Goal: Communication & Community: Answer question/provide support

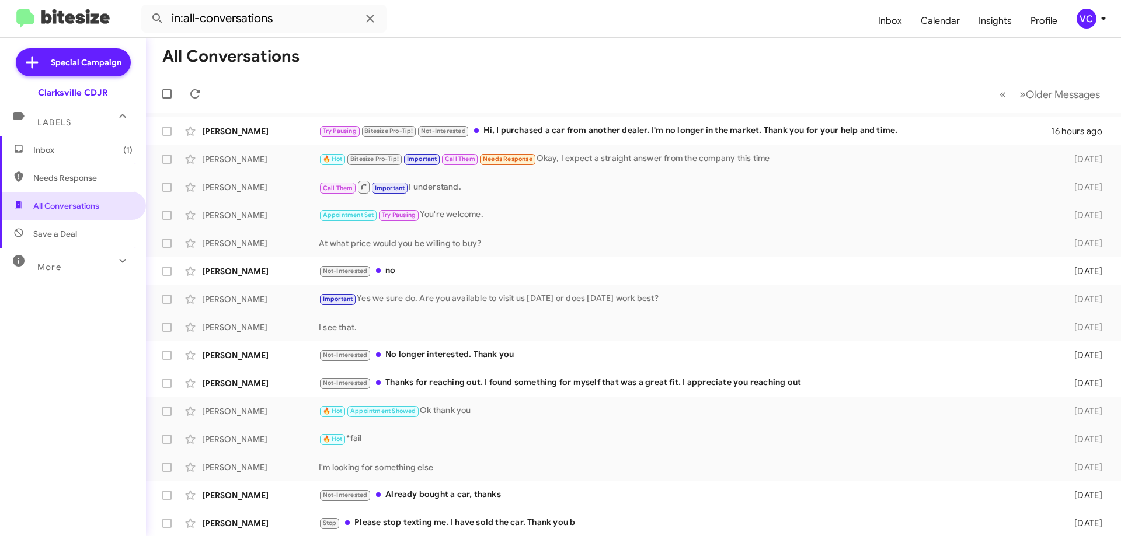
click at [496, 61] on mat-toolbar-row "All Conversations" at bounding box center [633, 56] width 975 height 37
click at [91, 145] on span "Inbox (1)" at bounding box center [82, 150] width 99 height 12
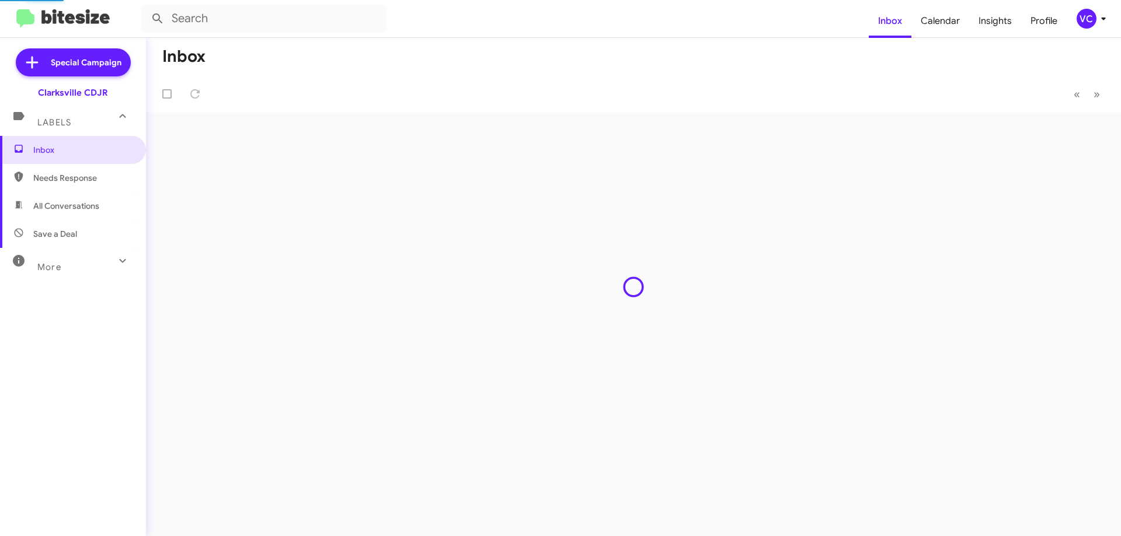
click at [545, 72] on mat-toolbar-row "Inbox" at bounding box center [633, 56] width 975 height 37
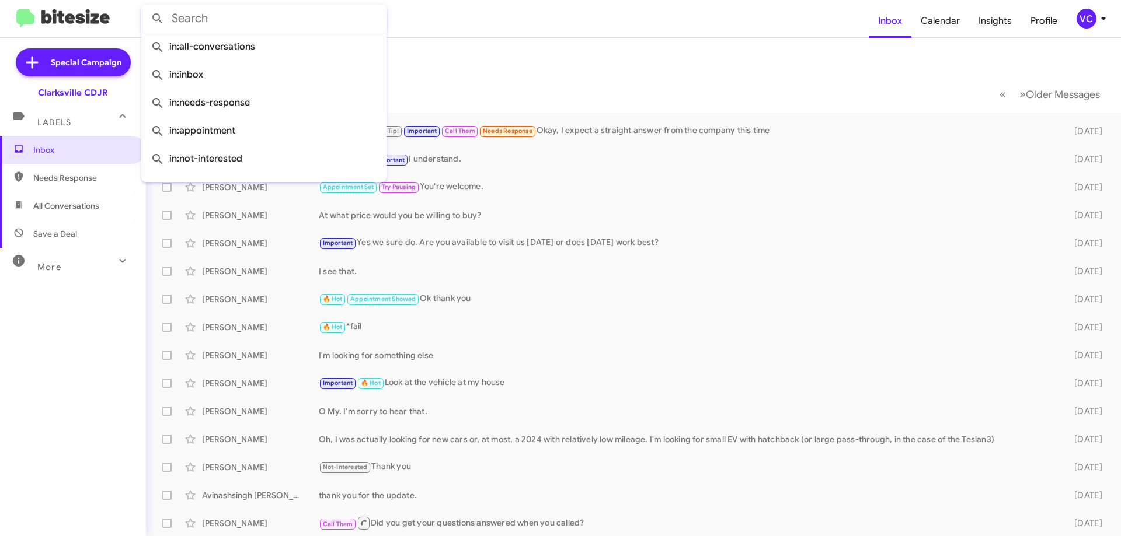
click at [242, 22] on input "text" at bounding box center [263, 19] width 245 height 28
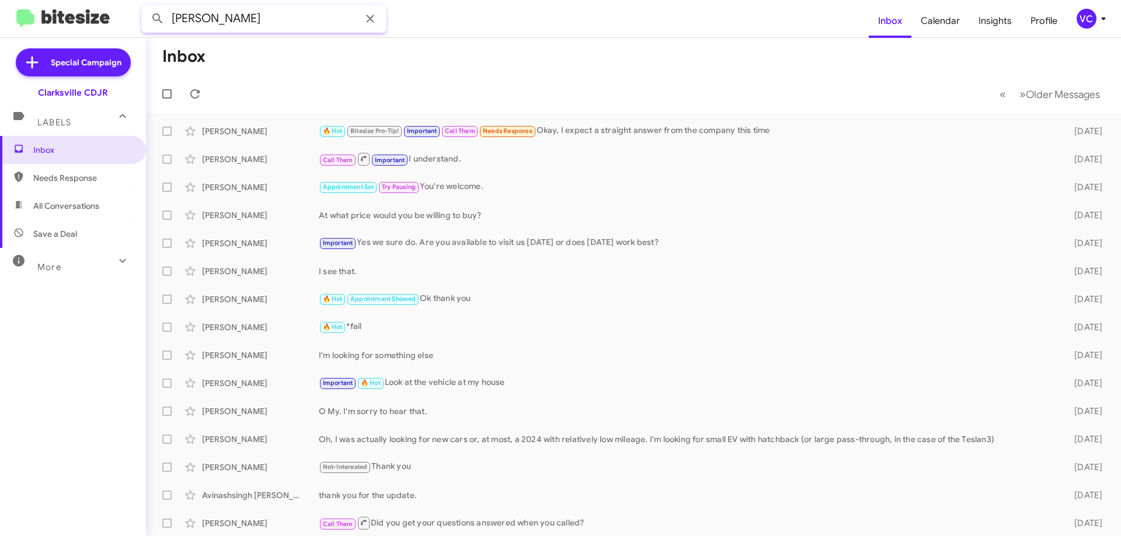
click at [146, 7] on button at bounding box center [157, 18] width 23 height 23
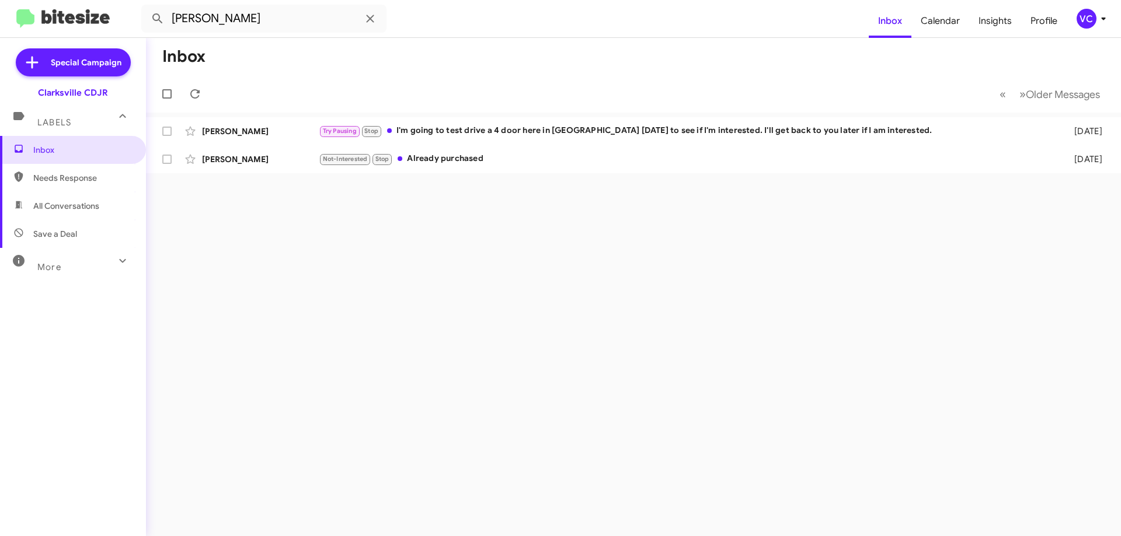
click at [344, 61] on mat-toolbar-row "Inbox" at bounding box center [633, 56] width 975 height 37
click at [320, 29] on input "[PERSON_NAME]" at bounding box center [263, 19] width 245 height 28
click at [428, 164] on div "Not-Interested Stop Already purchased" at bounding box center [692, 158] width 746 height 13
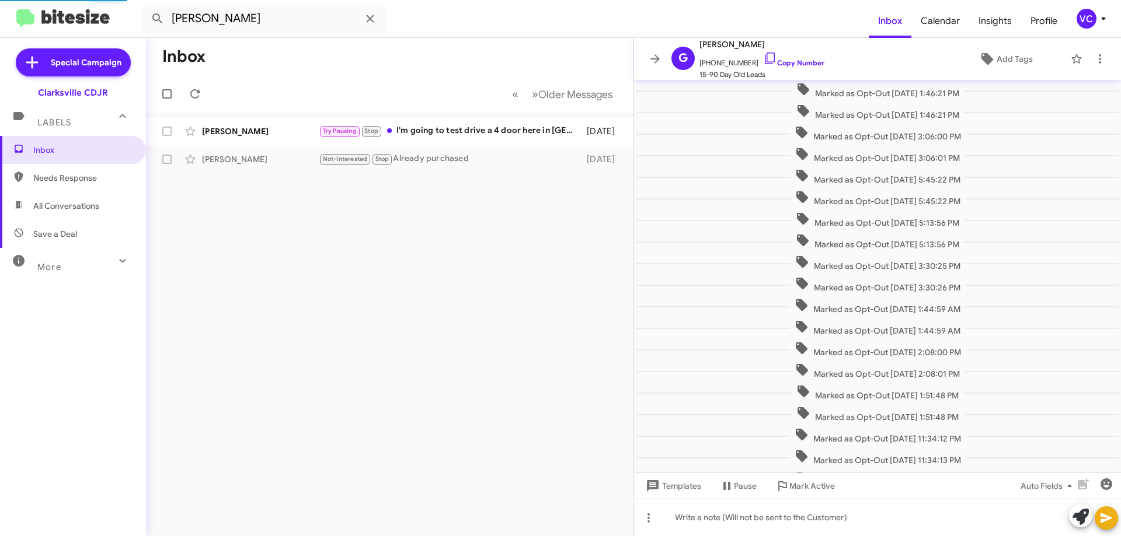
scroll to position [97, 0]
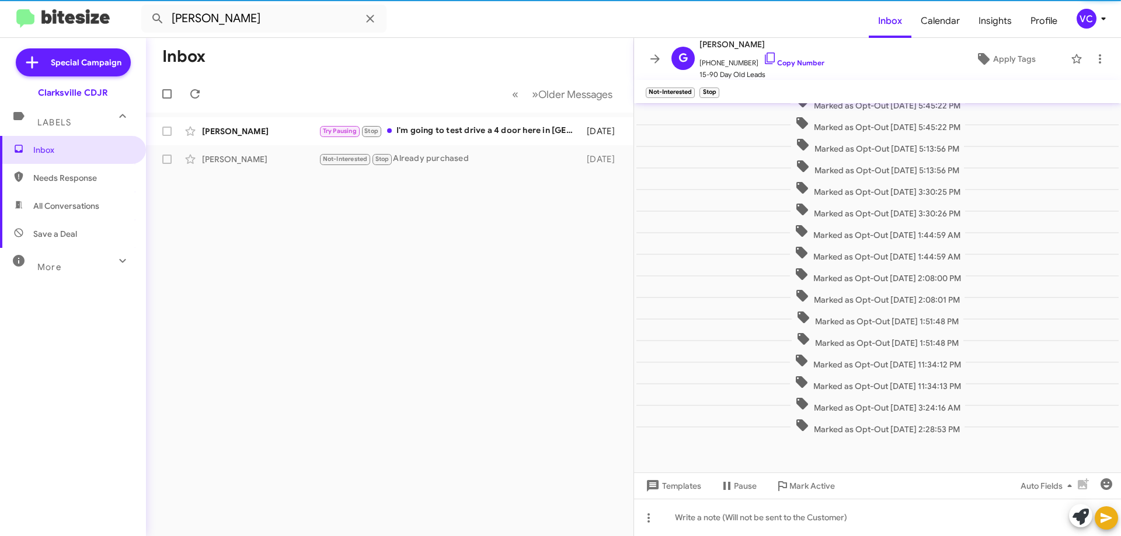
click at [445, 396] on div "Inbox « Previous » Next Older Messages [PERSON_NAME] Try Pausing Stop I'm going…" at bounding box center [389, 287] width 487 height 498
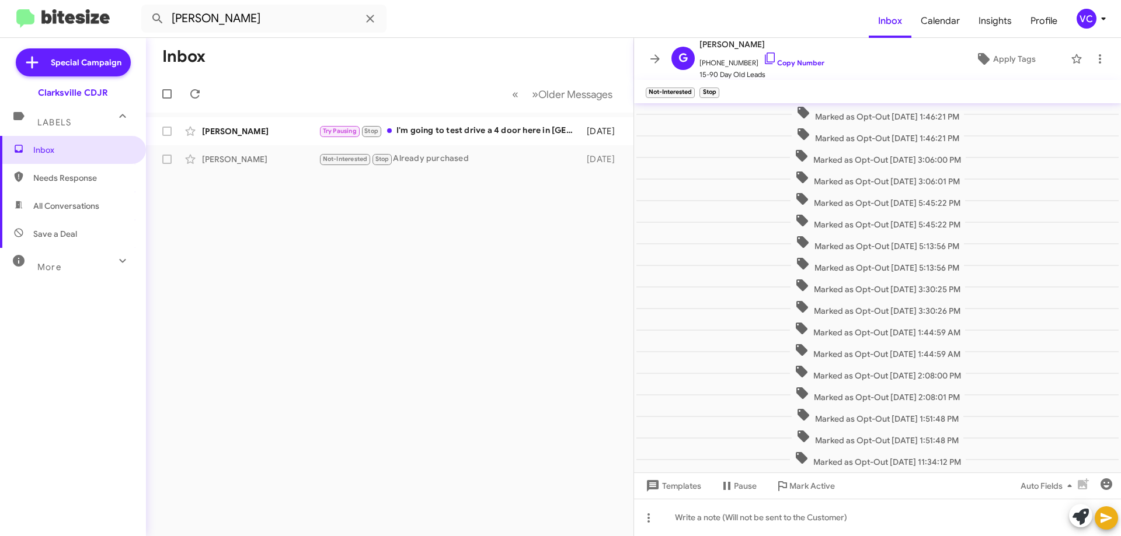
scroll to position [58, 0]
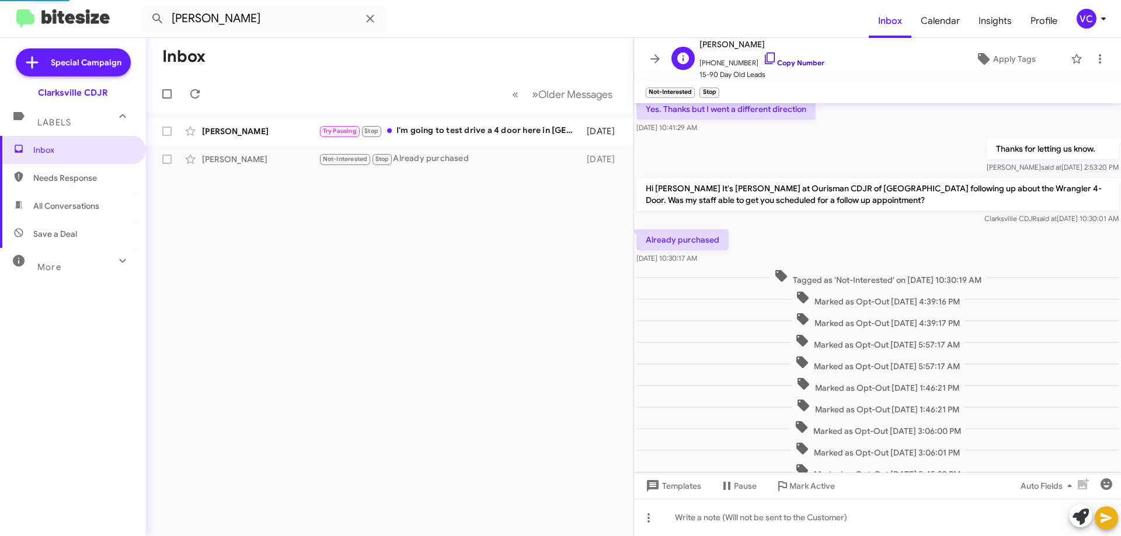
click at [803, 61] on link "Copy Number" at bounding box center [793, 62] width 61 height 9
click at [354, 291] on div "Inbox « Previous » Next Older Messages [PERSON_NAME] Try Pausing Stop I'm going…" at bounding box center [389, 287] width 487 height 498
click at [267, 14] on input "[PERSON_NAME]" at bounding box center [263, 19] width 245 height 28
drag, startPoint x: 355, startPoint y: 209, endPoint x: 281, endPoint y: 56, distance: 169.7
click at [349, 194] on div "Inbox « Previous » Next Older Messages [PERSON_NAME] Try Pausing Stop I'm going…" at bounding box center [389, 287] width 487 height 498
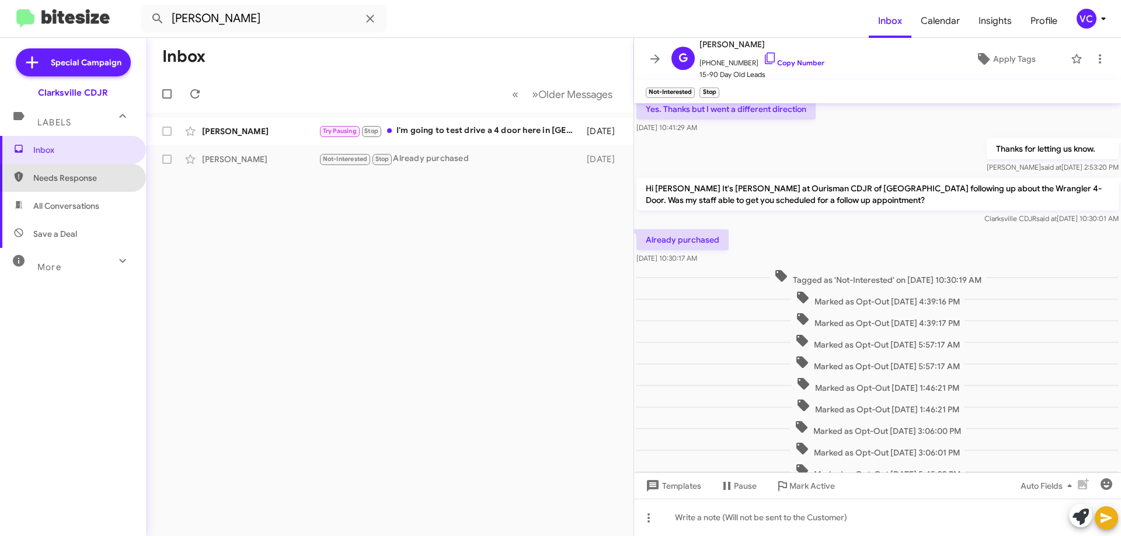
click at [85, 186] on span "Needs Response" at bounding box center [73, 178] width 146 height 28
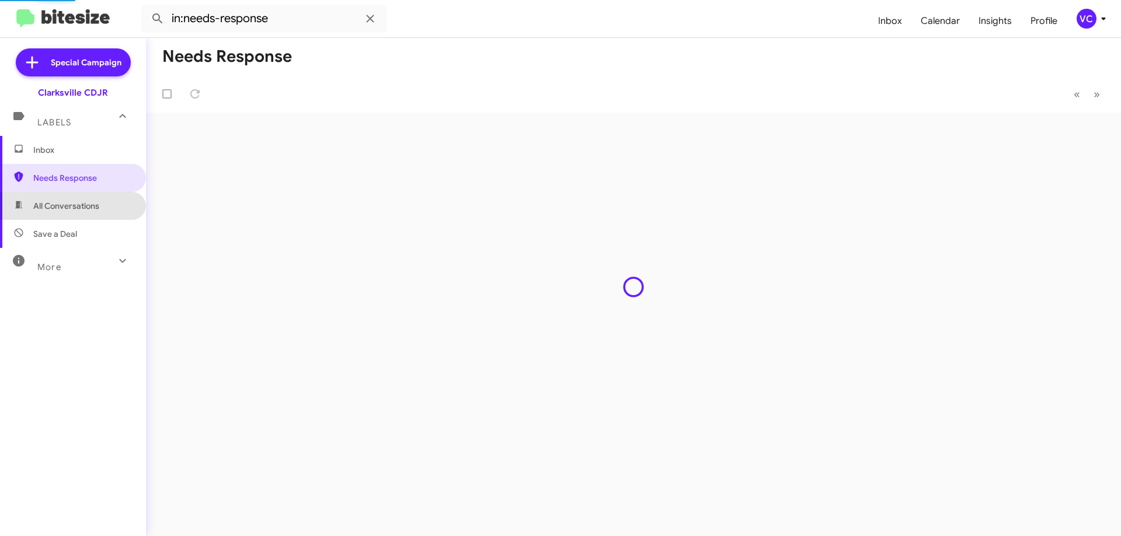
click at [102, 210] on span "All Conversations" at bounding box center [73, 206] width 146 height 28
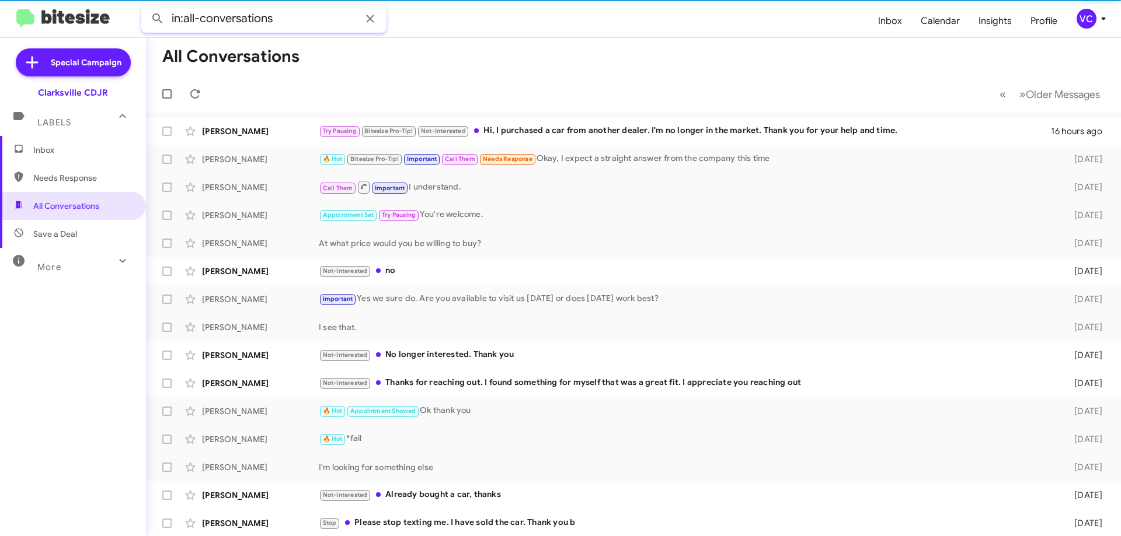
click at [297, 16] on input "in:all-conversations" at bounding box center [263, 19] width 245 height 28
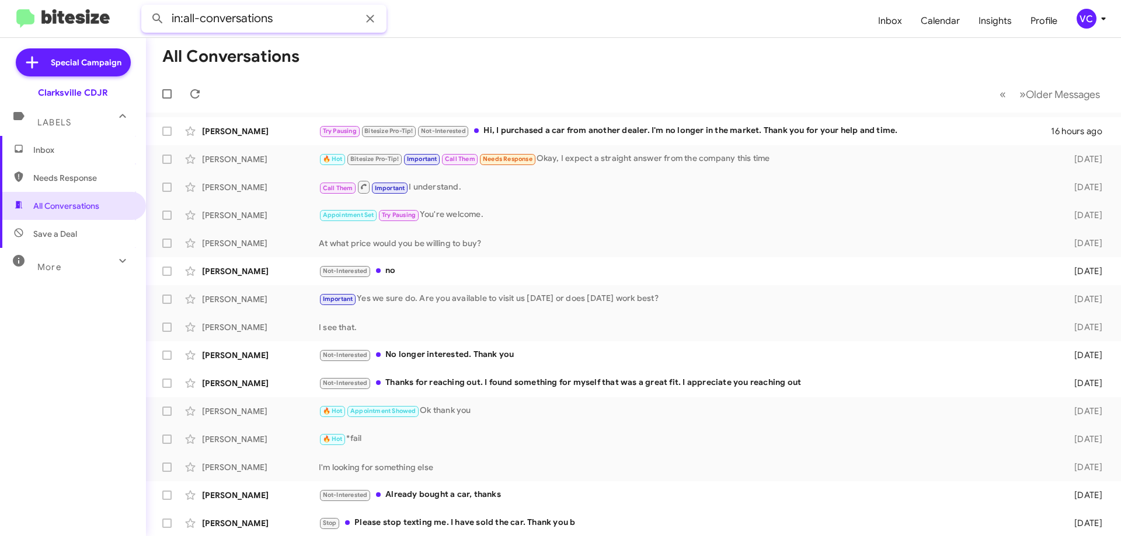
click at [301, 15] on input "in:all-conversations" at bounding box center [263, 19] width 245 height 28
paste input "[PERSON_NAME]"
drag, startPoint x: 344, startPoint y: 18, endPoint x: 104, endPoint y: 42, distance: 241.1
click at [105, 42] on div "in:all-conversationsGary [PERSON_NAME] Inbox Calendar Insights Profile VC Speci…" at bounding box center [560, 268] width 1121 height 536
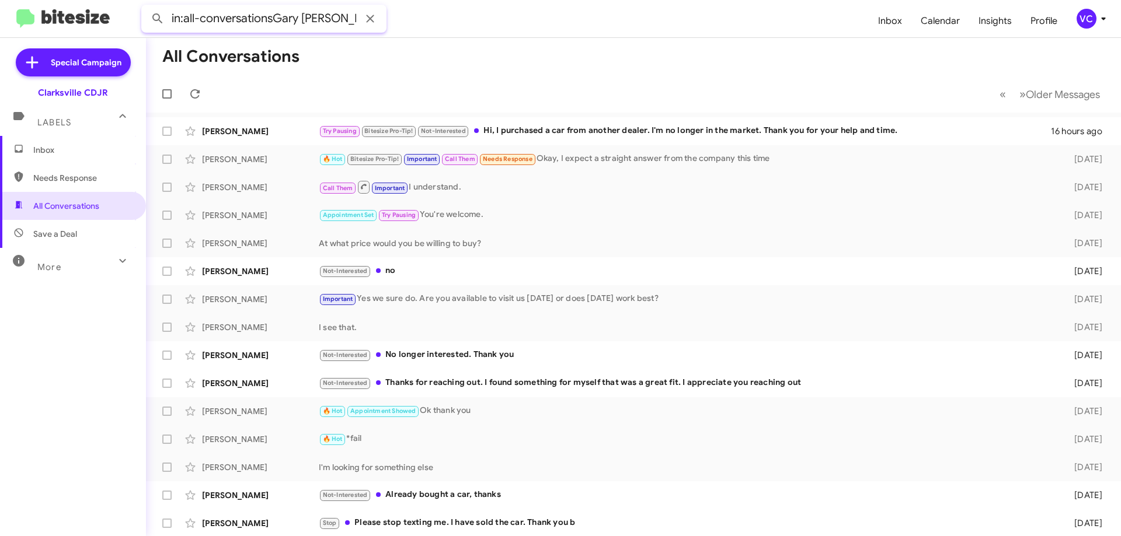
paste input "text"
click at [146, 7] on button at bounding box center [157, 18] width 23 height 23
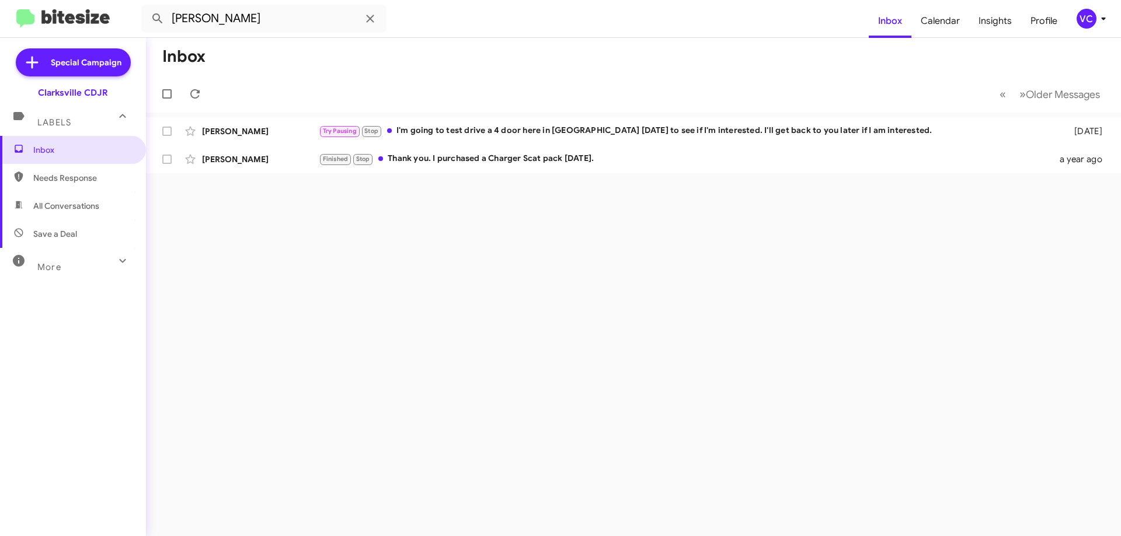
click at [538, 353] on div "Inbox « Previous » Next Older Messages [PERSON_NAME] Try Pausing Stop I'm going…" at bounding box center [633, 287] width 975 height 498
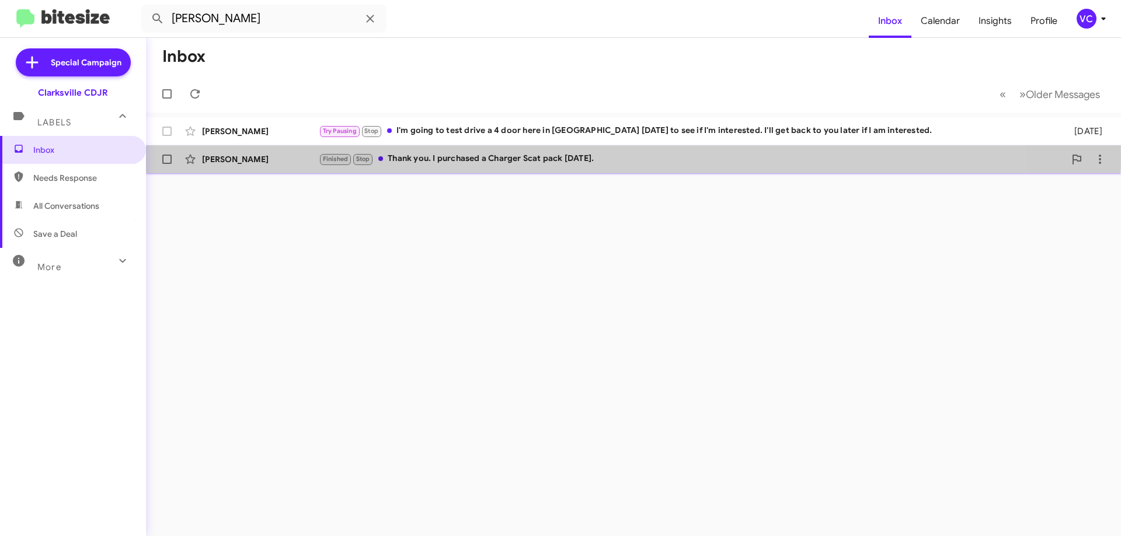
click at [554, 156] on div "Finished Stop Thank you. I purchased a Charger Scat pack [DATE]." at bounding box center [692, 158] width 746 height 13
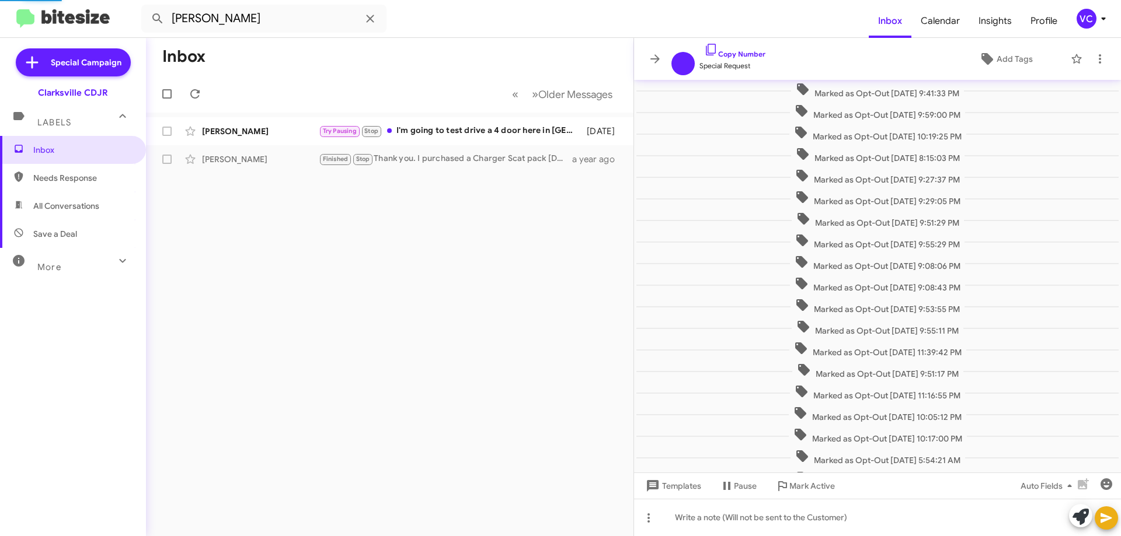
scroll to position [97, 0]
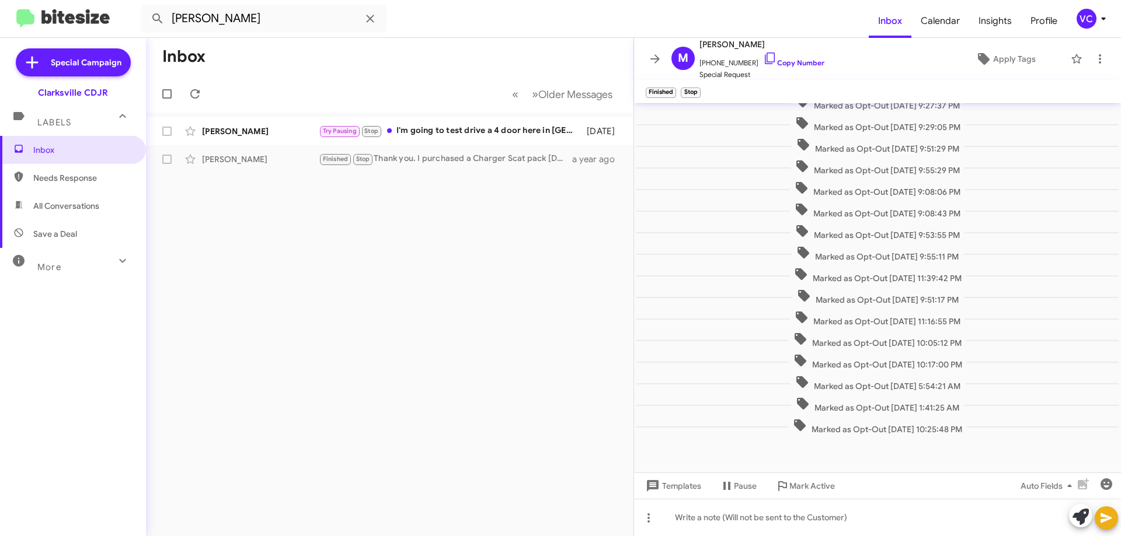
click at [430, 350] on div "Inbox « Previous » Next Older Messages [PERSON_NAME] Try Pausing Stop I'm going…" at bounding box center [389, 287] width 487 height 498
click at [382, 71] on mat-toolbar-row "Inbox" at bounding box center [389, 56] width 487 height 37
click at [225, 25] on input "[PERSON_NAME]" at bounding box center [263, 19] width 245 height 28
click at [226, 25] on input "[PERSON_NAME]" at bounding box center [263, 19] width 245 height 28
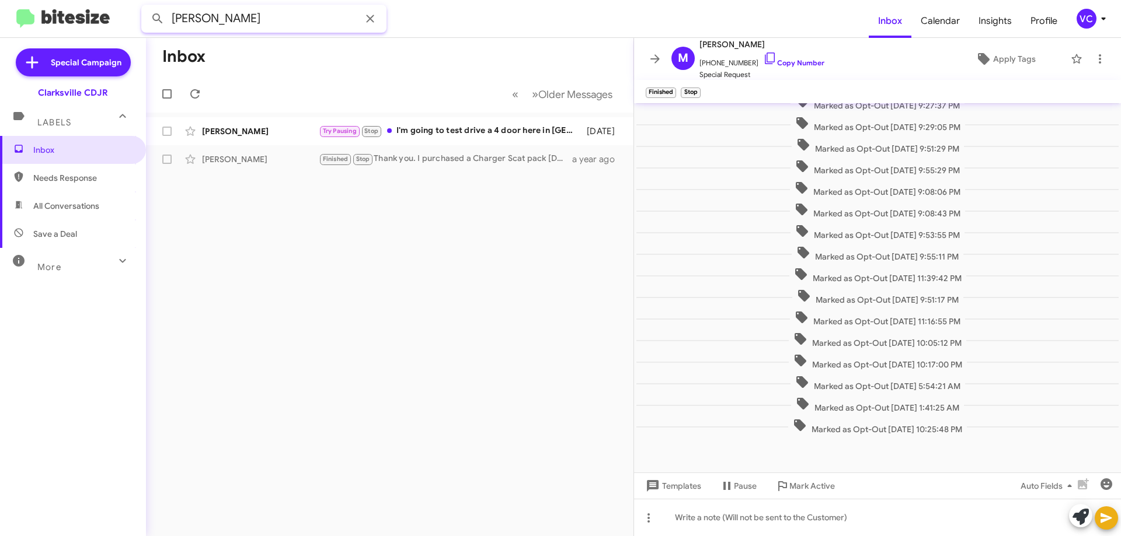
drag, startPoint x: 308, startPoint y: 23, endPoint x: 309, endPoint y: 75, distance: 52.6
click at [308, 23] on input "[PERSON_NAME]" at bounding box center [263, 19] width 245 height 28
drag, startPoint x: 81, startPoint y: 211, endPoint x: 98, endPoint y: 211, distance: 16.9
click at [81, 211] on span "All Conversations" at bounding box center [66, 206] width 66 height 12
type input "in:all-conversations"
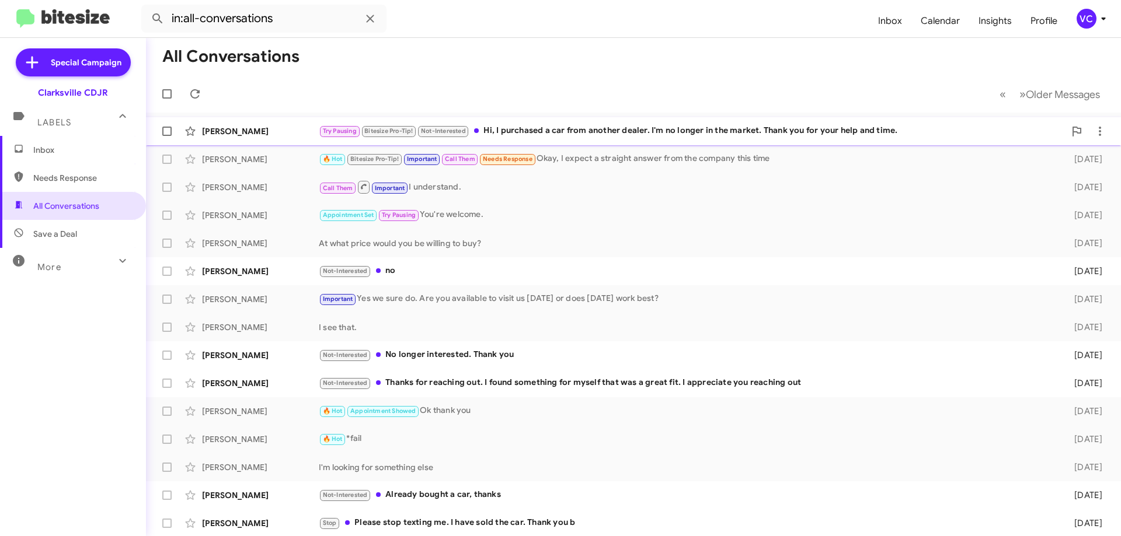
click at [618, 135] on div "Try Pausing Bitesize Pro-Tip! Not-Interested Hi, I purchased a car from another…" at bounding box center [692, 130] width 746 height 13
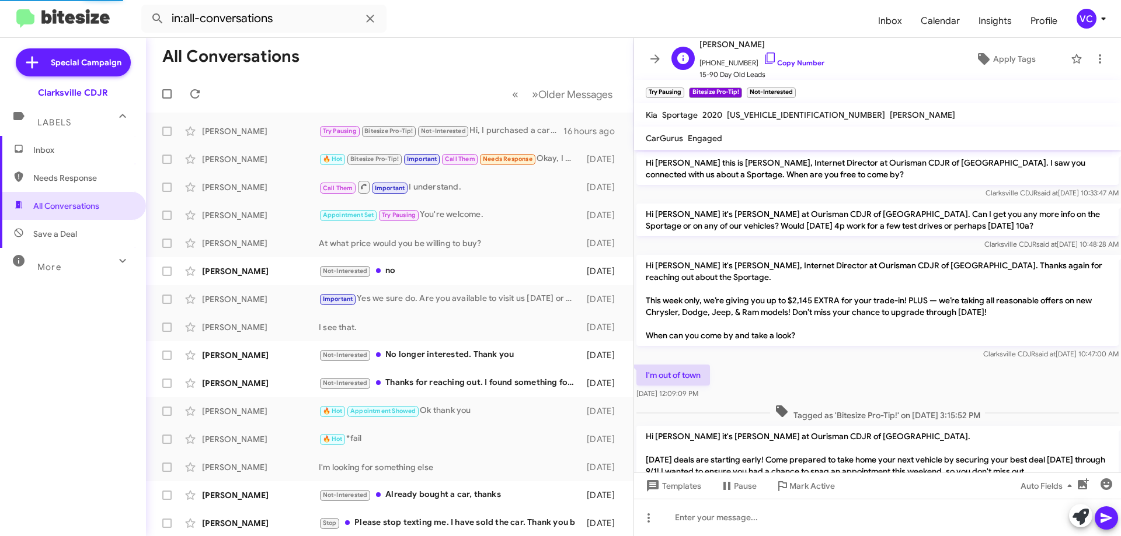
scroll to position [273, 0]
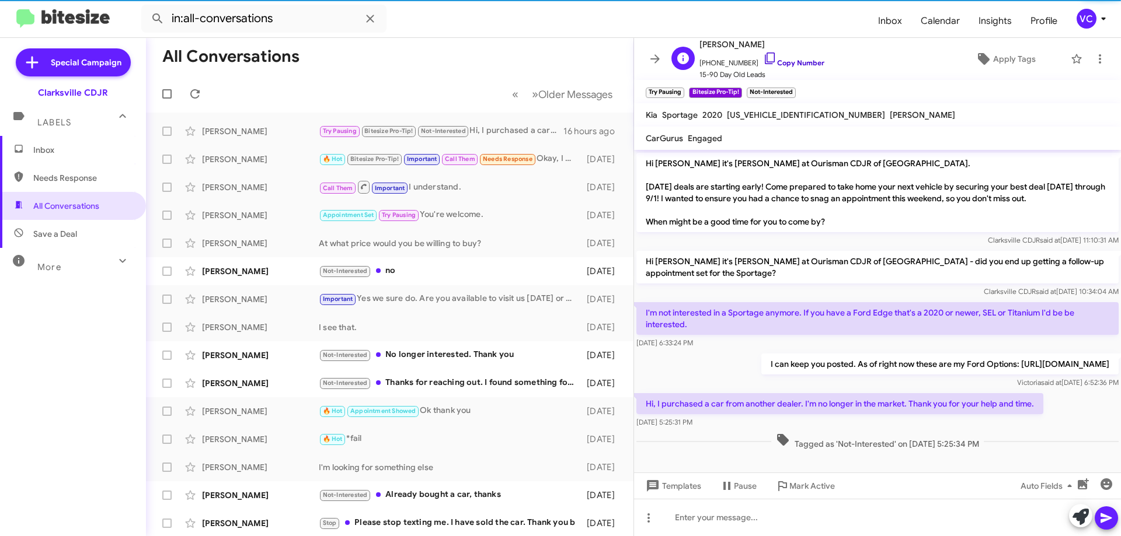
click at [817, 61] on link "Copy Number" at bounding box center [793, 62] width 61 height 9
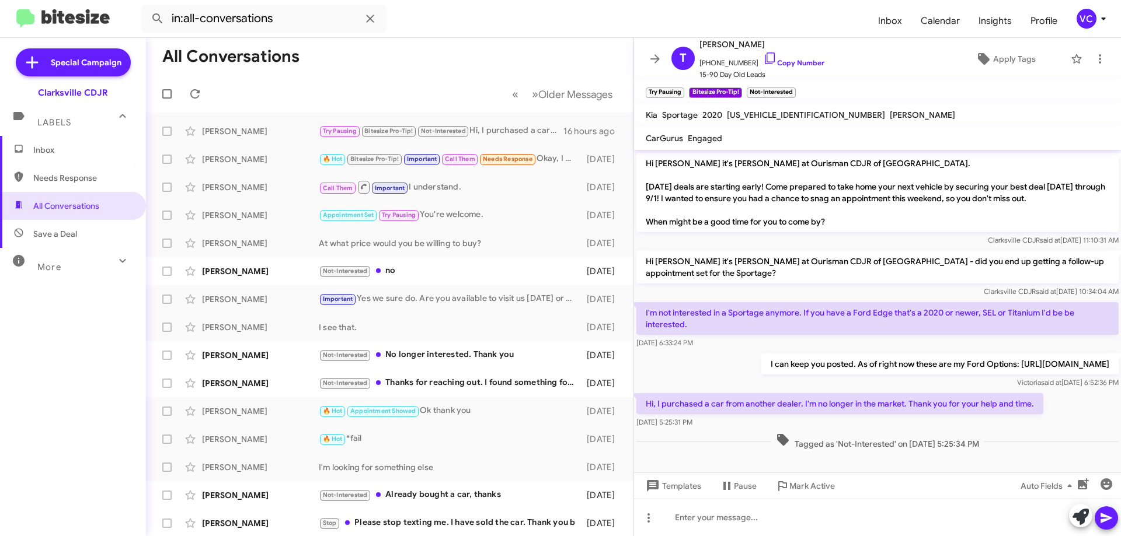
click at [752, 413] on p "Hi, I purchased a car from another dealer. I'm no longer in the market. Thank y…" at bounding box center [839, 403] width 407 height 21
click at [664, 414] on p "Hi, I purchased a car from another dealer. I'm no longer in the market. Thank y…" at bounding box center [839, 403] width 407 height 21
click at [761, 389] on div "[PERSON_NAME] said at [DATE] 6:52:36 PM" at bounding box center [939, 383] width 357 height 12
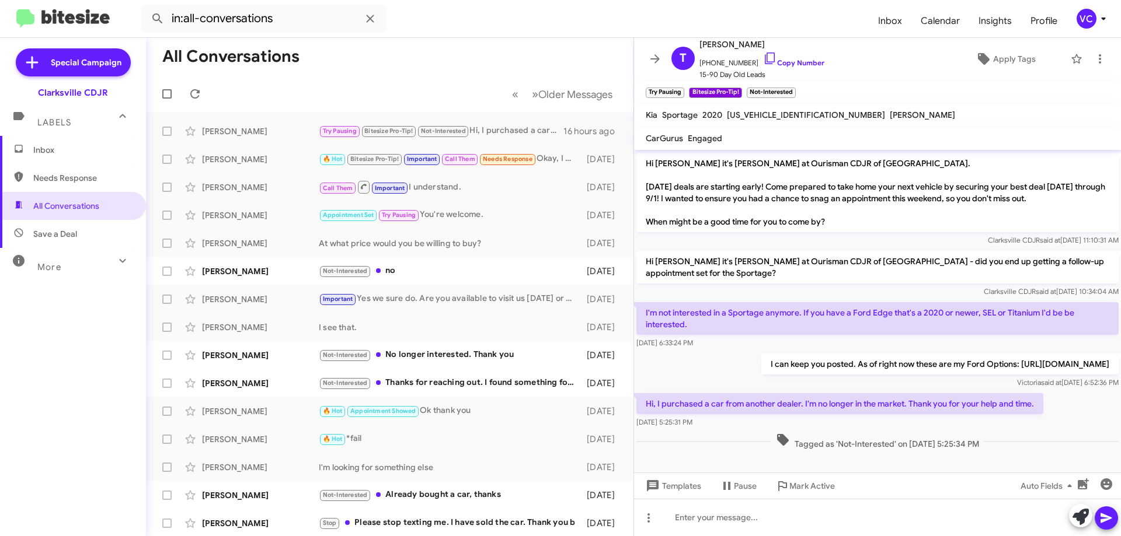
drag, startPoint x: 643, startPoint y: 416, endPoint x: 722, endPoint y: 432, distance: 80.4
click at [721, 428] on div "Hi, I purchased a car from another dealer. I'm no longer in the market. Thank y…" at bounding box center [839, 410] width 407 height 35
copy div "Hi, I purchased a car from another dealer. I'm no longer in the market. Thank y…"
click at [787, 298] on div "Hi [PERSON_NAME] it's [PERSON_NAME] at Ourisman CDJR of [GEOGRAPHIC_DATA] - did…" at bounding box center [877, 274] width 487 height 51
drag, startPoint x: 857, startPoint y: 250, endPoint x: 752, endPoint y: 252, distance: 105.7
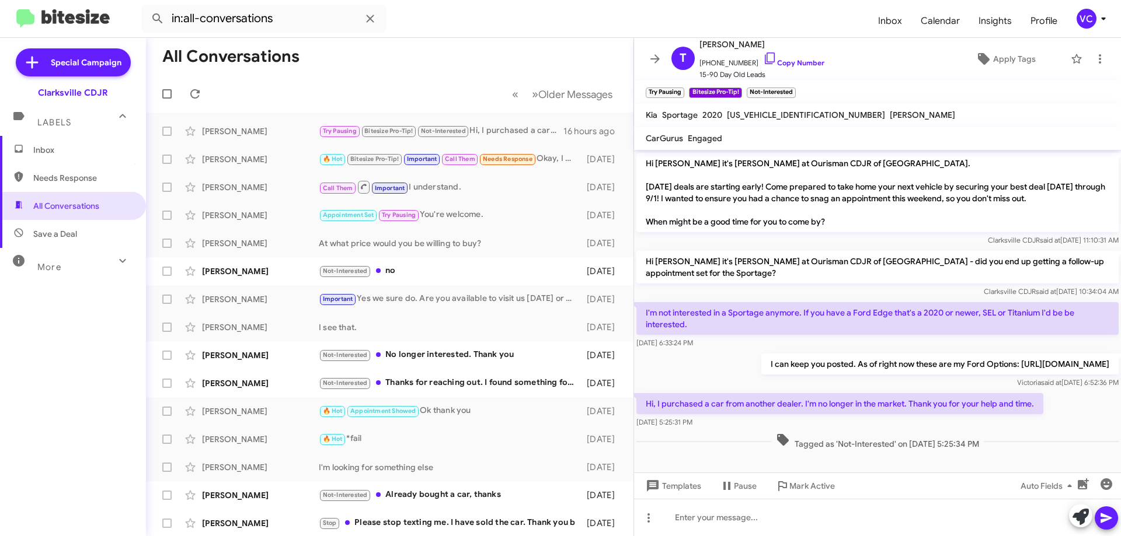
click at [855, 249] on div "Hi [PERSON_NAME] it's [PERSON_NAME] at Ourisman CDJR of [GEOGRAPHIC_DATA] - did…" at bounding box center [877, 274] width 487 height 51
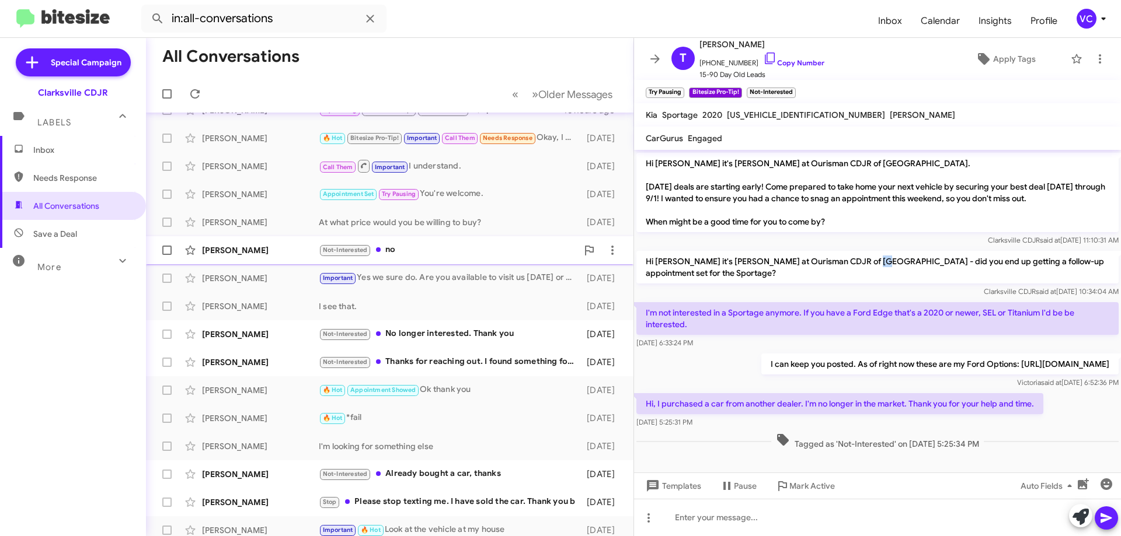
scroll to position [0, 0]
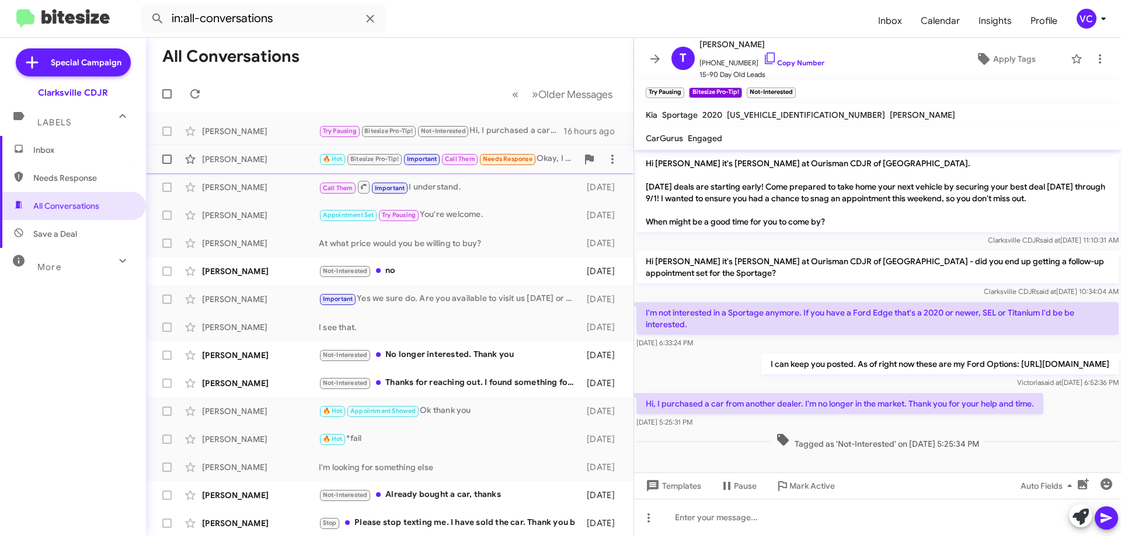
click at [295, 161] on div "[PERSON_NAME]" at bounding box center [260, 160] width 117 height 12
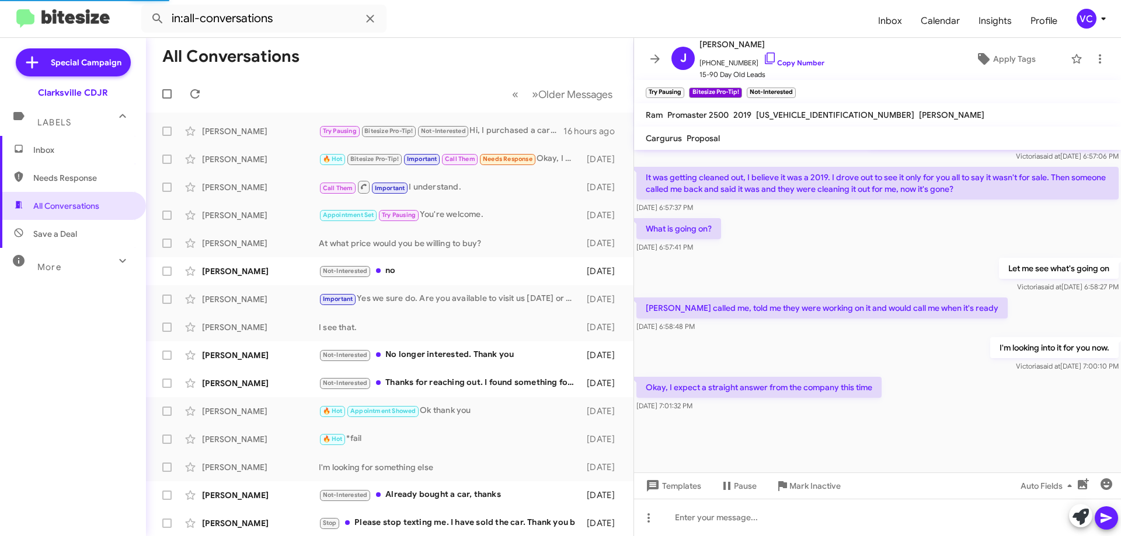
click at [913, 430] on div at bounding box center [877, 443] width 487 height 58
click at [923, 423] on div at bounding box center [877, 443] width 487 height 58
drag, startPoint x: 861, startPoint y: 372, endPoint x: 978, endPoint y: 397, distance: 119.4
click at [865, 372] on div "I'm looking into it for you now. [PERSON_NAME] said at [DATE] 7:00:10 PM" at bounding box center [877, 355] width 487 height 40
click at [997, 394] on div "Okay, I expect a straight answer from the company this time [DATE] 7:01:32 PM" at bounding box center [877, 395] width 487 height 40
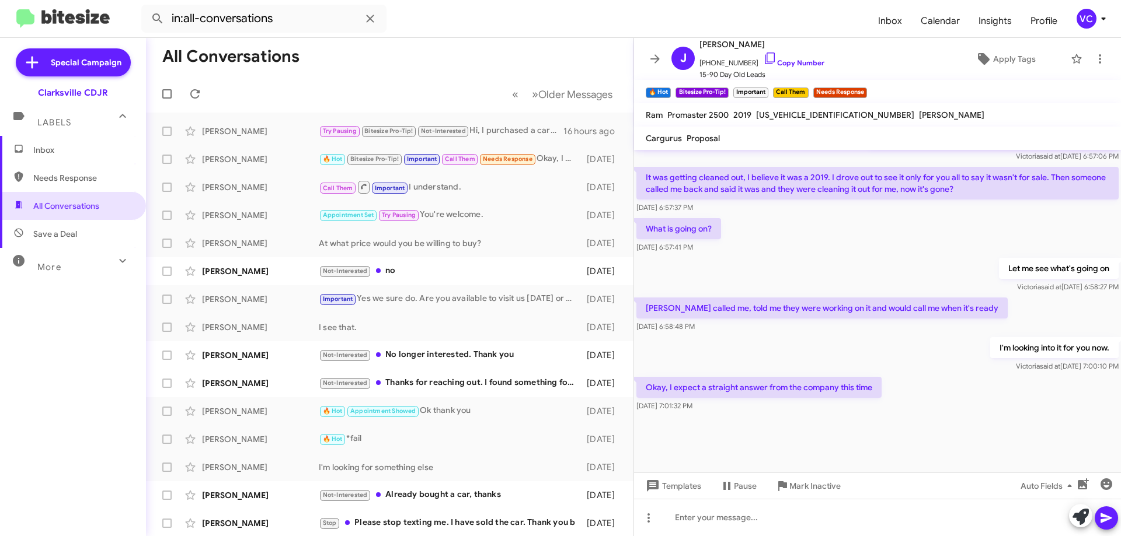
click at [994, 390] on div "Okay, I expect a straight answer from the company this time [DATE] 7:01:32 PM" at bounding box center [877, 395] width 487 height 40
click at [1020, 59] on span "Apply Tags" at bounding box center [1014, 58] width 43 height 21
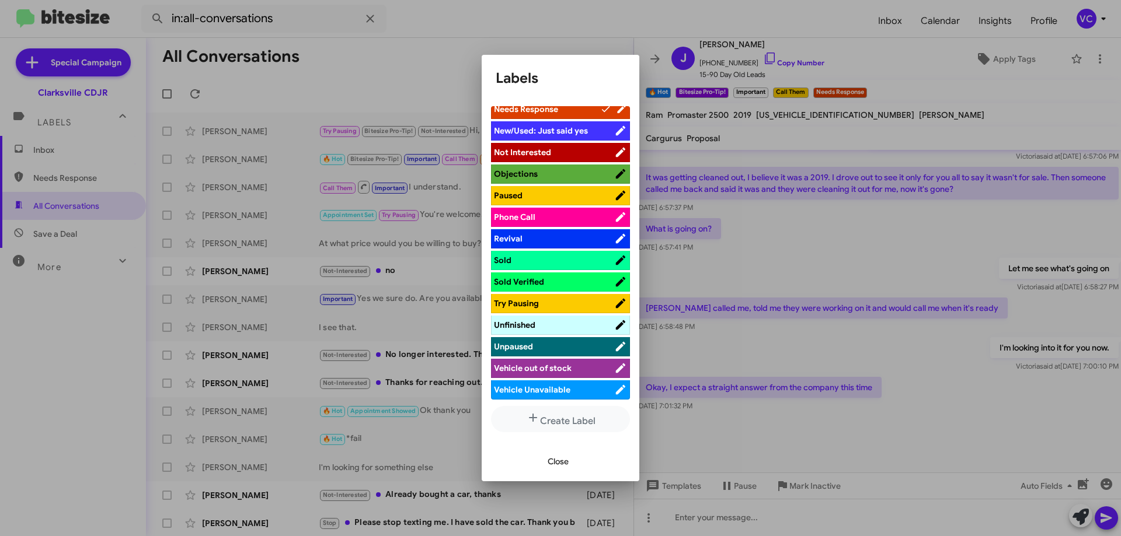
scroll to position [418, 0]
click at [573, 361] on li "Vehicle out of stock" at bounding box center [560, 367] width 139 height 19
click at [554, 366] on span "Vehicle out of stock" at bounding box center [533, 367] width 78 height 11
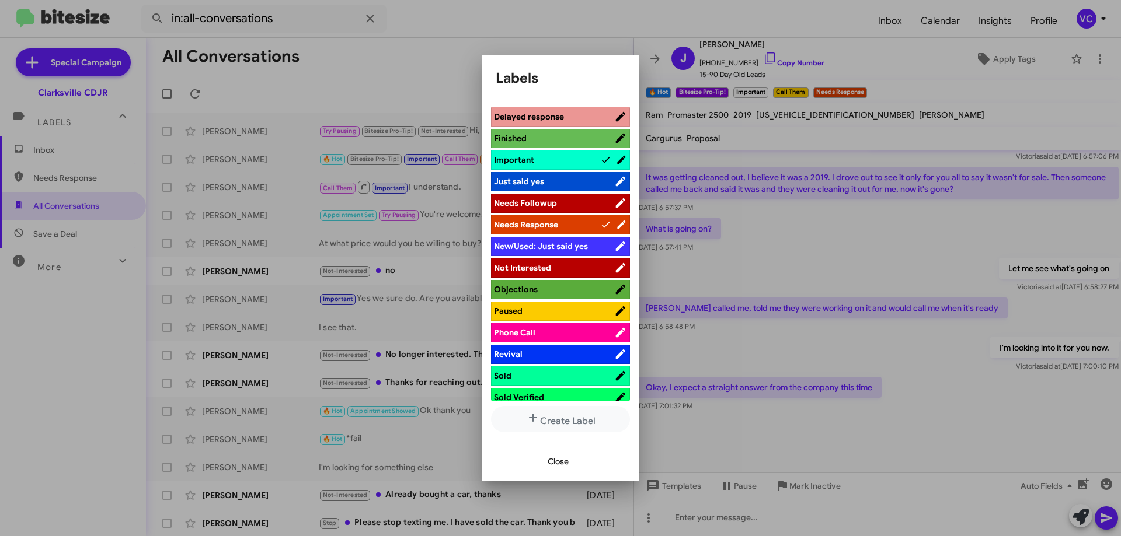
scroll to position [301, 0]
click at [560, 268] on span "Not Interested" at bounding box center [554, 269] width 120 height 12
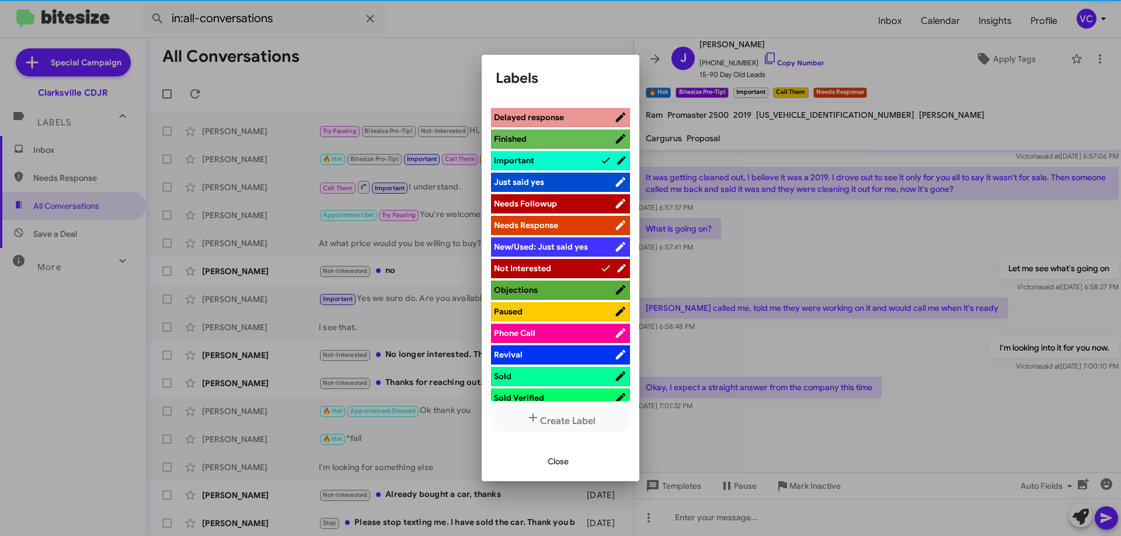
drag, startPoint x: 565, startPoint y: 461, endPoint x: 598, endPoint y: 448, distance: 35.9
click at [566, 462] on span "Close" at bounding box center [557, 461] width 21 height 21
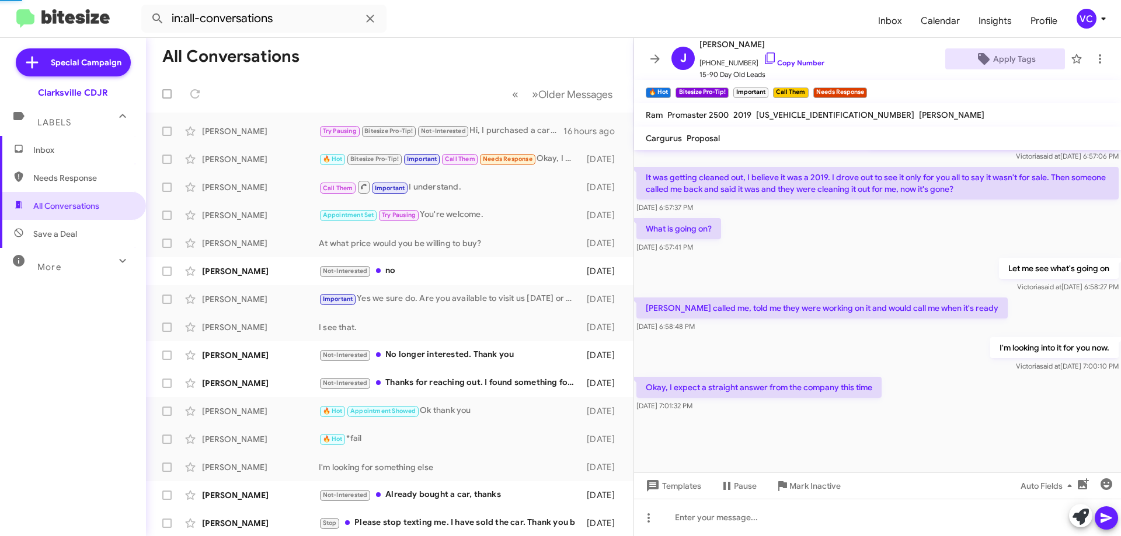
drag, startPoint x: 876, startPoint y: 325, endPoint x: 843, endPoint y: 289, distance: 49.2
click at [874, 323] on div "[DATE] 6:58:48 PM" at bounding box center [821, 327] width 371 height 12
click at [811, 86] on span "×" at bounding box center [806, 87] width 9 height 14
click at [771, 85] on span "×" at bounding box center [766, 87] width 9 height 14
click at [674, 84] on span "×" at bounding box center [668, 87] width 9 height 14
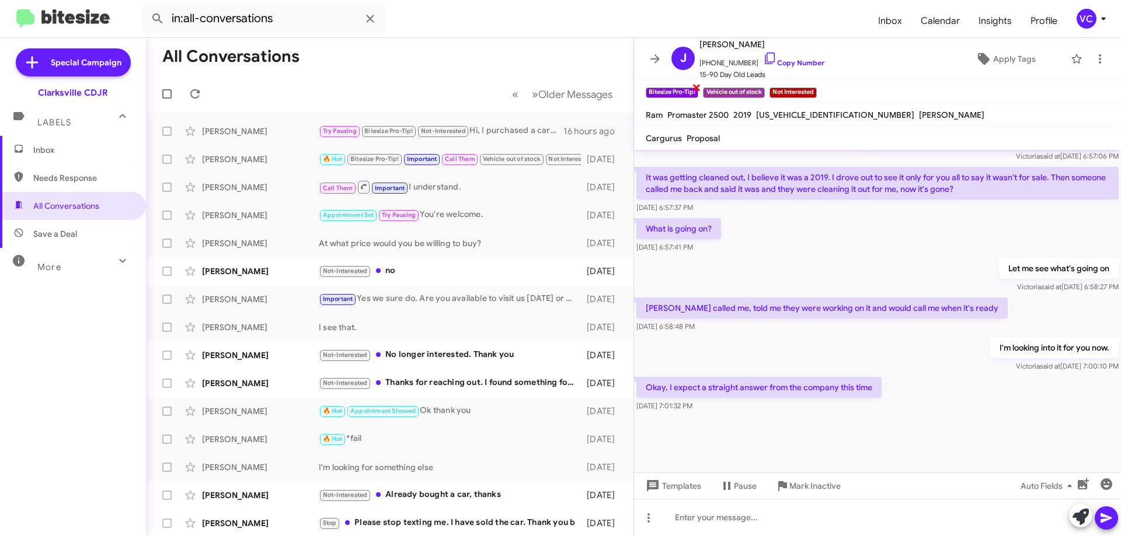
click at [701, 88] on span "×" at bounding box center [696, 87] width 9 height 14
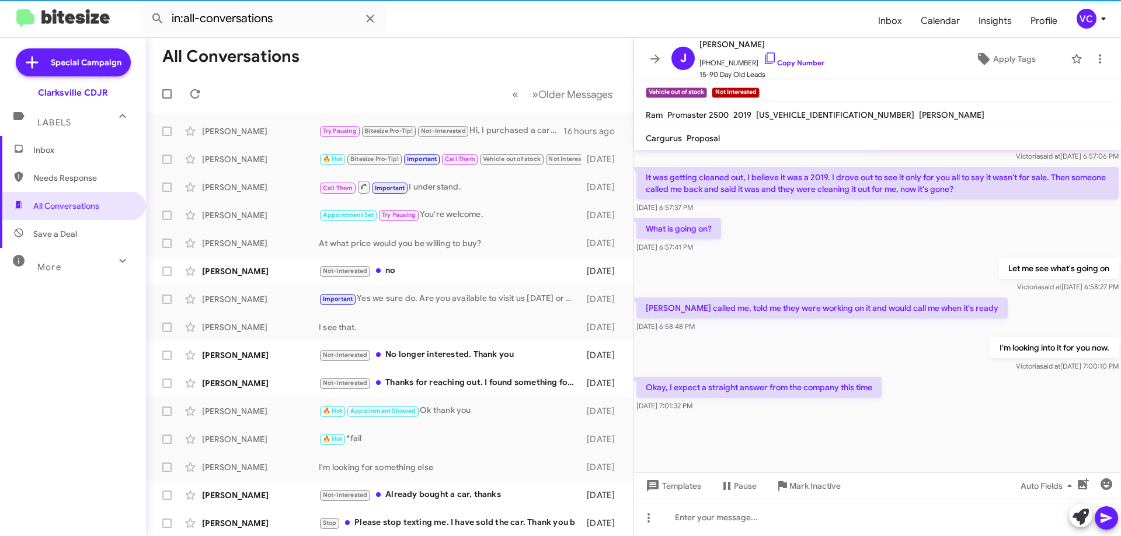
click at [470, 37] on mat-divider at bounding box center [560, 37] width 1121 height 1
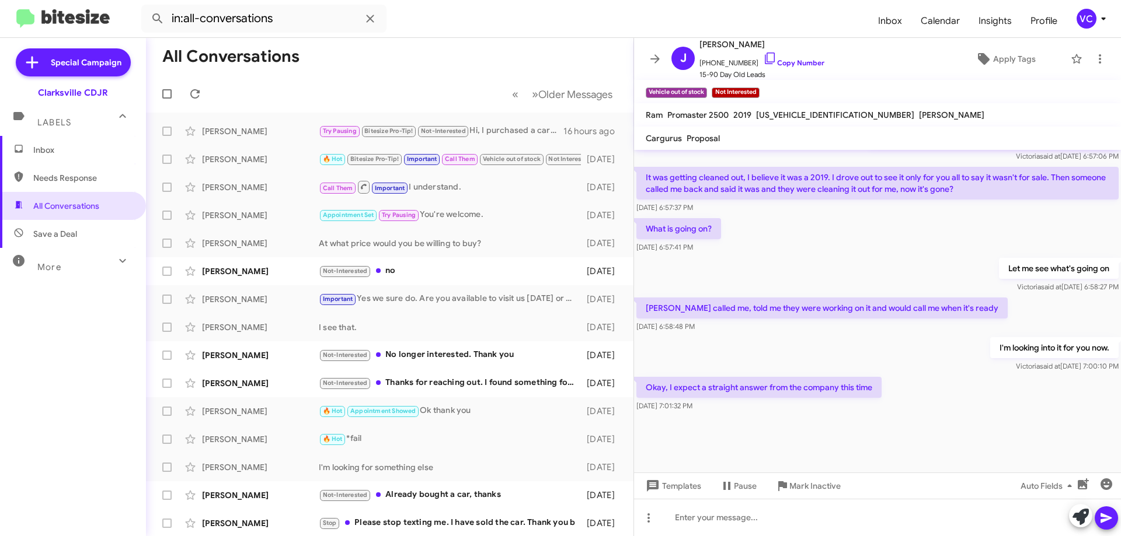
click at [416, 70] on mat-toolbar-row "All Conversations" at bounding box center [389, 56] width 487 height 37
click at [278, 261] on div "[PERSON_NAME] Not-Interested no [DATE]" at bounding box center [389, 271] width 469 height 23
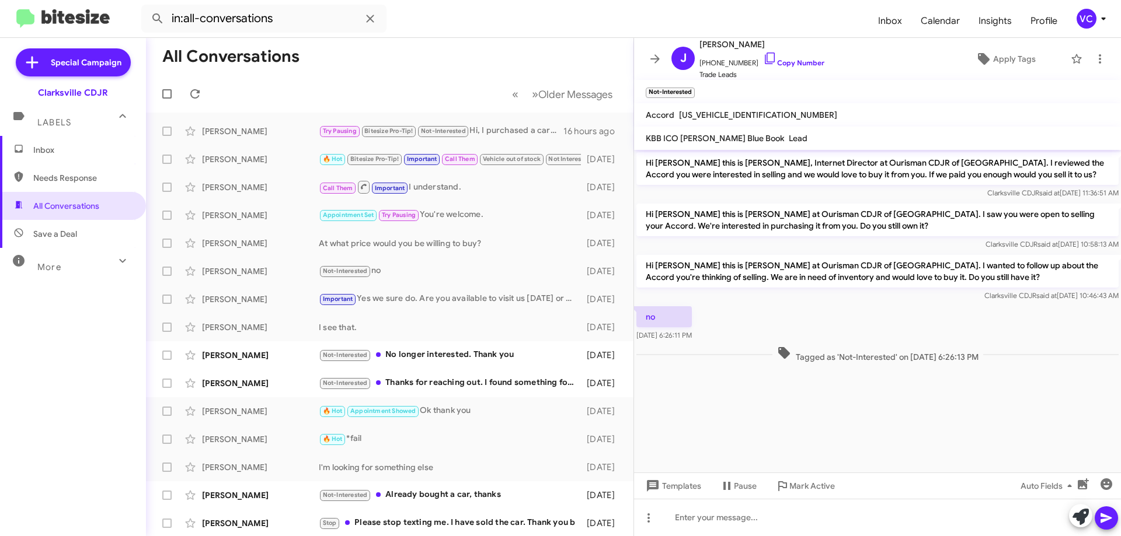
click at [838, 323] on div "no [DATE] 6:26:11 PM" at bounding box center [877, 324] width 487 height 40
drag, startPoint x: 848, startPoint y: 388, endPoint x: 841, endPoint y: 369, distance: 19.9
click at [848, 388] on cdk-virtual-scroll-viewport "Hi [PERSON_NAME] this is [PERSON_NAME], Internet Director at Ourisman CDJR of […" at bounding box center [877, 311] width 487 height 323
drag, startPoint x: 932, startPoint y: 409, endPoint x: 870, endPoint y: 324, distance: 105.2
click at [931, 410] on cdk-virtual-scroll-viewport "Hi [PERSON_NAME] this is [PERSON_NAME], Internet Director at Ourisman CDJR of […" at bounding box center [877, 311] width 487 height 323
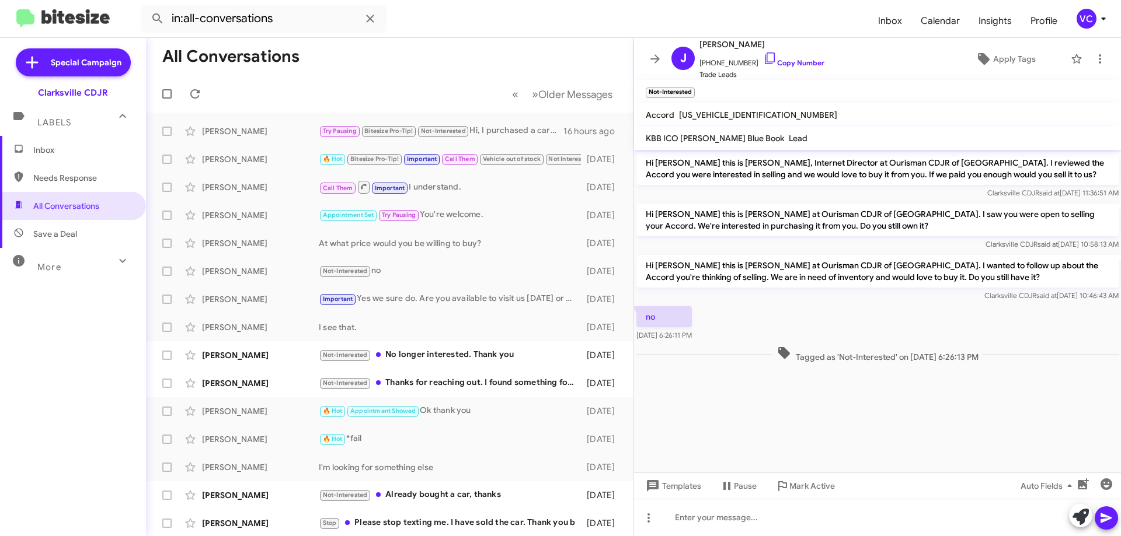
click at [870, 318] on div "no [DATE] 6:26:11 PM" at bounding box center [877, 324] width 487 height 40
click at [856, 416] on cdk-virtual-scroll-viewport "Hi [PERSON_NAME] this is [PERSON_NAME], Internet Director at Ourisman CDJR of […" at bounding box center [877, 311] width 487 height 323
click at [913, 319] on div "no [DATE] 6:26:11 PM" at bounding box center [877, 324] width 487 height 40
click at [809, 63] on link "Copy Number" at bounding box center [793, 62] width 61 height 9
click at [722, 420] on cdk-virtual-scroll-viewport "Hi [PERSON_NAME] this is [PERSON_NAME], Internet Director at Ourisman CDJR of […" at bounding box center [877, 311] width 487 height 323
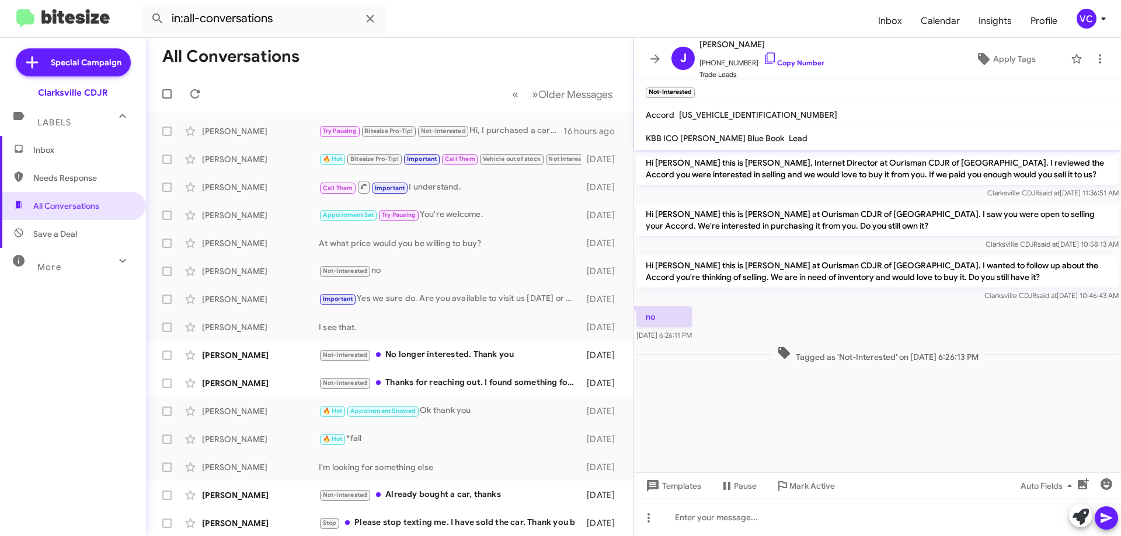
click at [811, 308] on div "no [DATE] 6:26:11 PM" at bounding box center [877, 324] width 487 height 40
click at [815, 413] on cdk-virtual-scroll-viewport "Hi [PERSON_NAME] this is [PERSON_NAME], Internet Director at Ourisman CDJR of […" at bounding box center [877, 311] width 487 height 323
click at [810, 406] on cdk-virtual-scroll-viewport "Hi [PERSON_NAME] this is [PERSON_NAME], Internet Director at Ourisman CDJR of […" at bounding box center [877, 311] width 487 height 323
click at [840, 316] on div "no [DATE] 6:26:11 PM" at bounding box center [877, 324] width 487 height 40
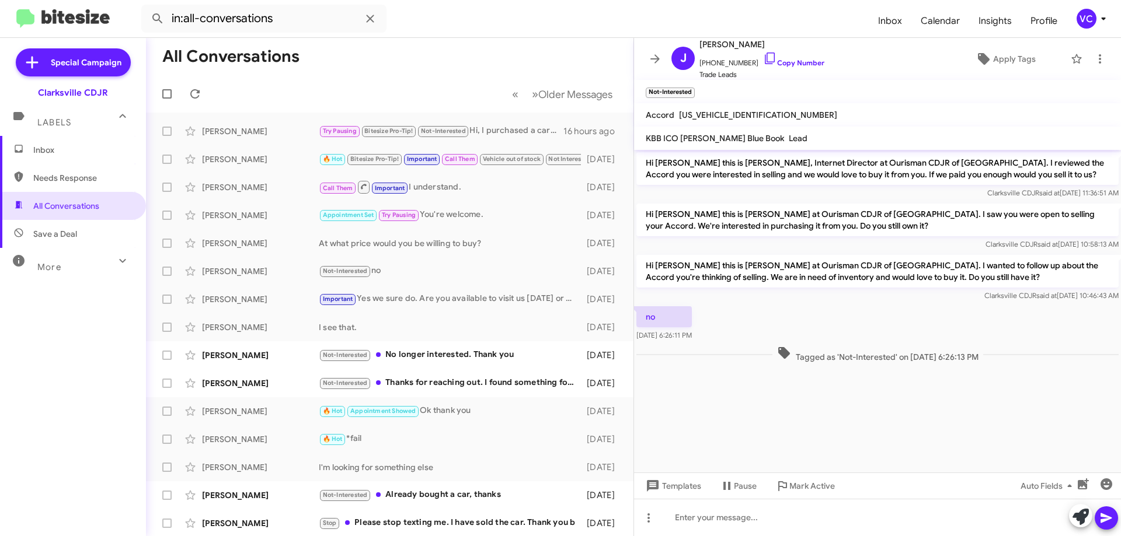
click at [863, 411] on cdk-virtual-scroll-viewport "Hi [PERSON_NAME] this is [PERSON_NAME], Internet Director at Ourisman CDJR of […" at bounding box center [877, 311] width 487 height 323
click at [787, 53] on span "[PHONE_NUMBER] Copy Number" at bounding box center [761, 60] width 125 height 18
click at [909, 405] on cdk-virtual-scroll-viewport "Hi [PERSON_NAME] this is [PERSON_NAME], Internet Director at Ourisman CDJR of […" at bounding box center [877, 311] width 487 height 323
drag, startPoint x: 906, startPoint y: 400, endPoint x: 898, endPoint y: 392, distance: 11.2
click at [905, 400] on cdk-virtual-scroll-viewport "Hi [PERSON_NAME] this is [PERSON_NAME], Internet Director at Ourisman CDJR of […" at bounding box center [877, 311] width 487 height 323
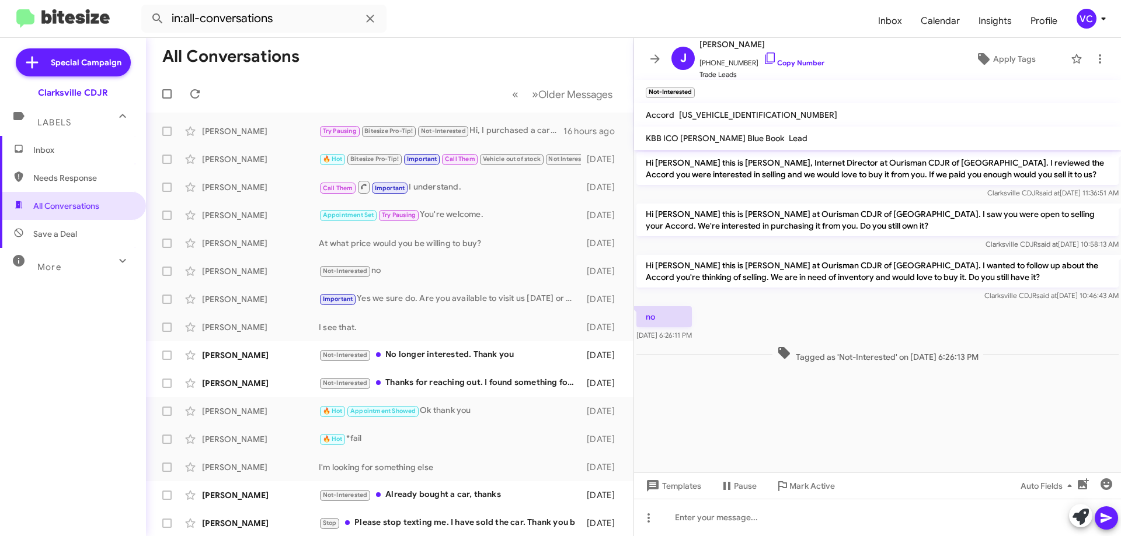
click at [798, 429] on cdk-virtual-scroll-viewport "Hi [PERSON_NAME] this is [PERSON_NAME], Internet Director at Ourisman CDJR of […" at bounding box center [877, 311] width 487 height 323
